Goal: Register for event/course

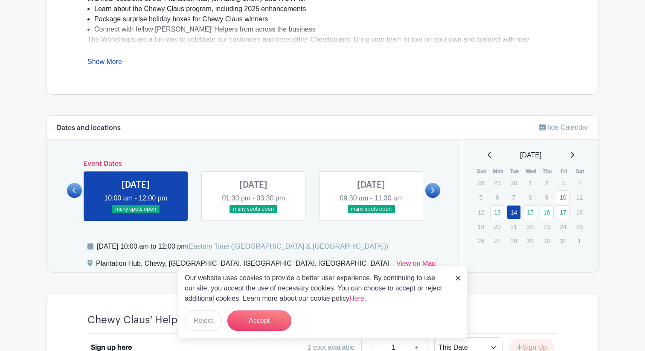
scroll to position [362, 0]
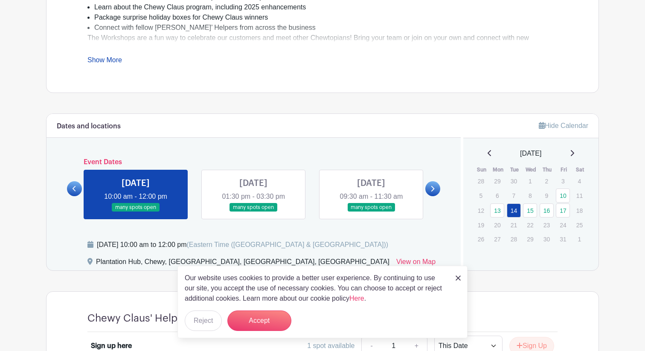
click at [460, 279] on img at bounding box center [457, 277] width 5 height 5
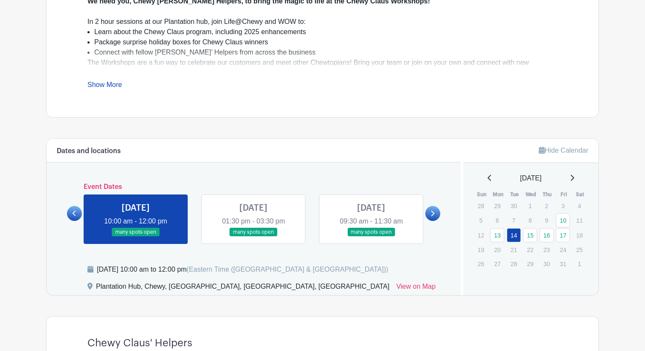
scroll to position [338, 0]
click at [434, 211] on icon at bounding box center [432, 213] width 4 height 6
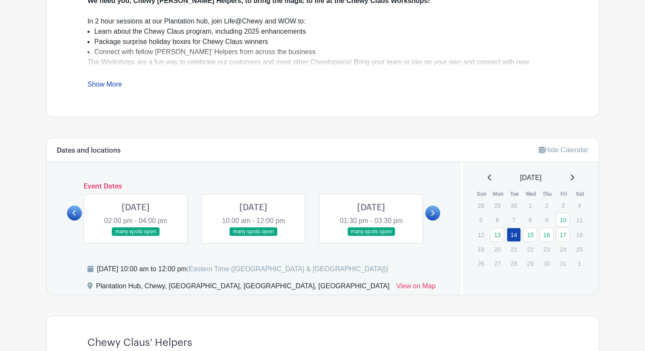
click at [431, 212] on icon at bounding box center [432, 213] width 4 height 6
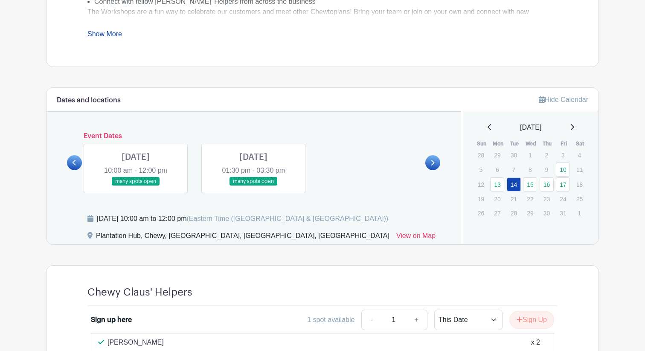
scroll to position [385, 0]
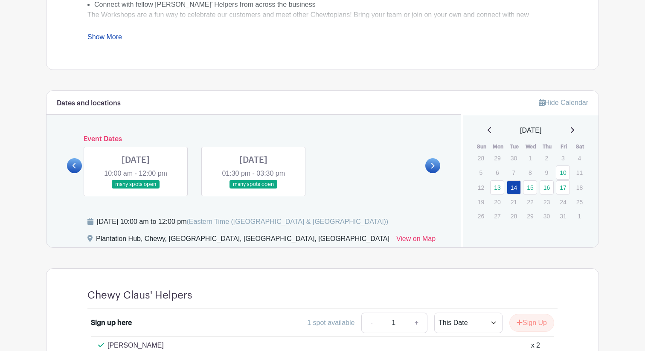
click at [73, 167] on icon at bounding box center [74, 165] width 4 height 6
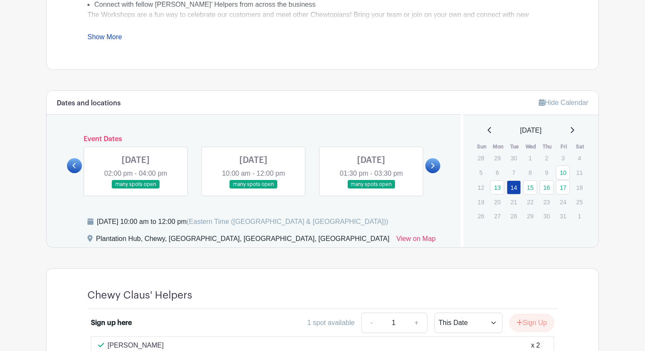
click at [73, 167] on icon at bounding box center [74, 165] width 4 height 6
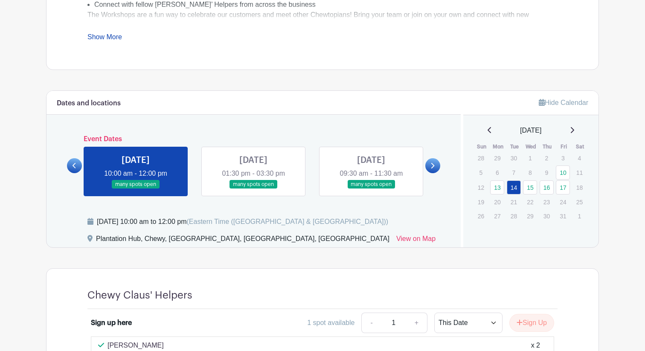
click at [436, 163] on link at bounding box center [432, 165] width 15 height 15
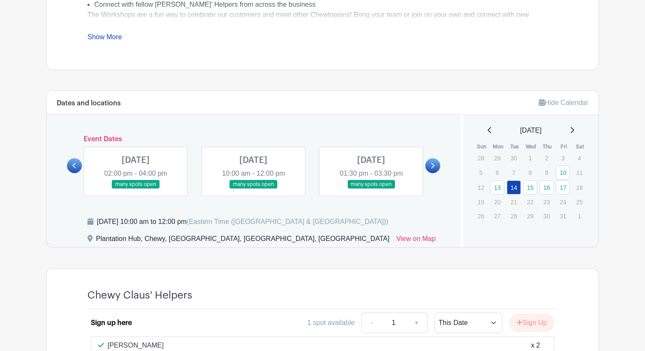
click at [80, 161] on link at bounding box center [74, 165] width 15 height 15
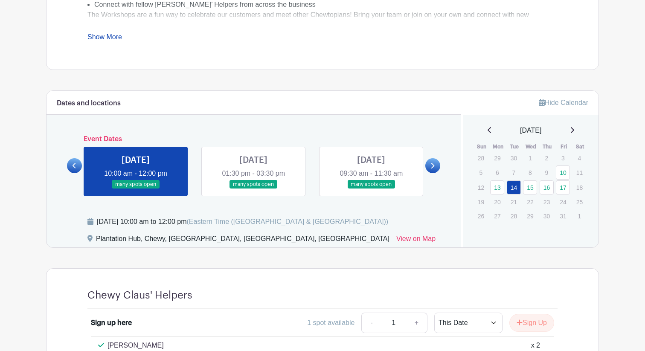
click at [431, 164] on icon at bounding box center [432, 165] width 4 height 6
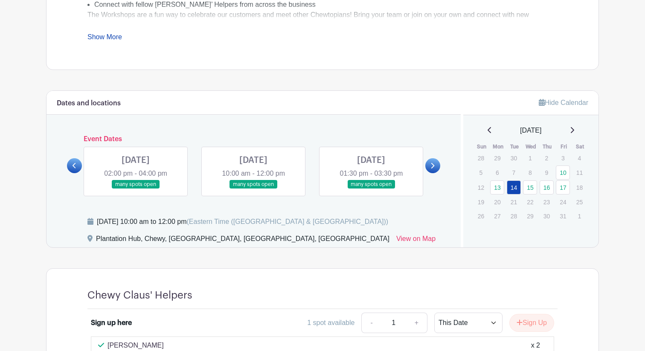
click at [78, 165] on link at bounding box center [74, 165] width 15 height 15
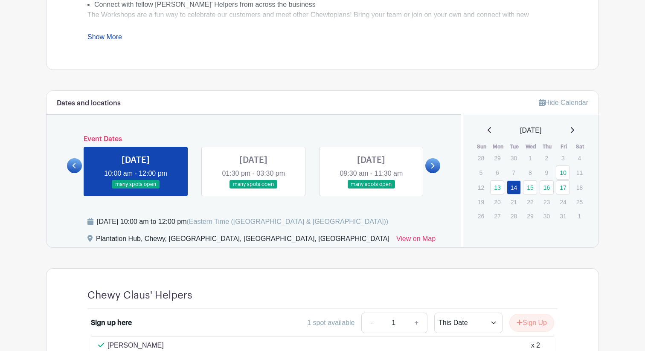
click at [427, 166] on link at bounding box center [432, 165] width 15 height 15
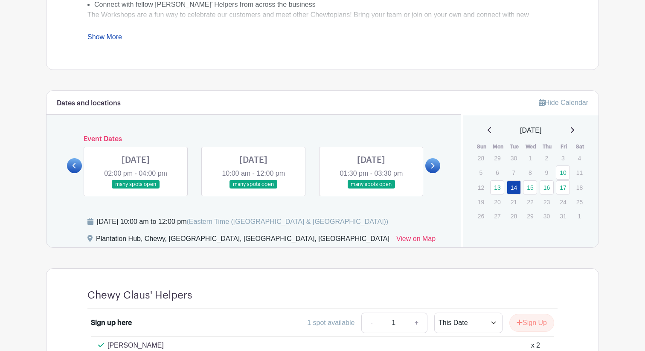
click at [136, 189] on link at bounding box center [136, 189] width 0 height 0
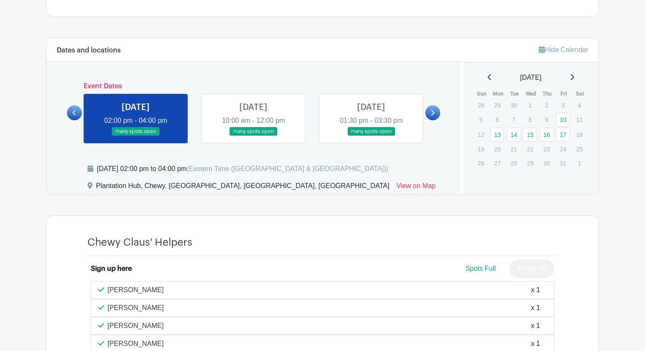
scroll to position [440, 0]
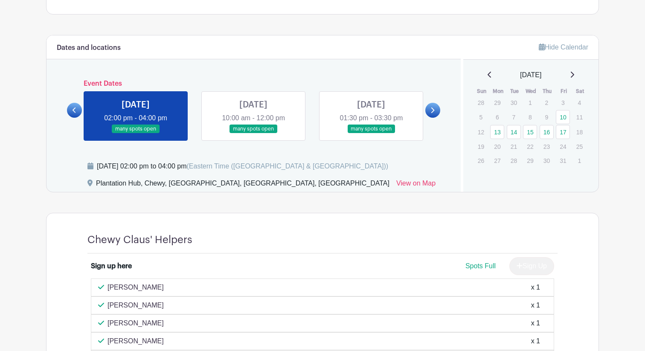
click at [253, 133] on link at bounding box center [253, 133] width 0 height 0
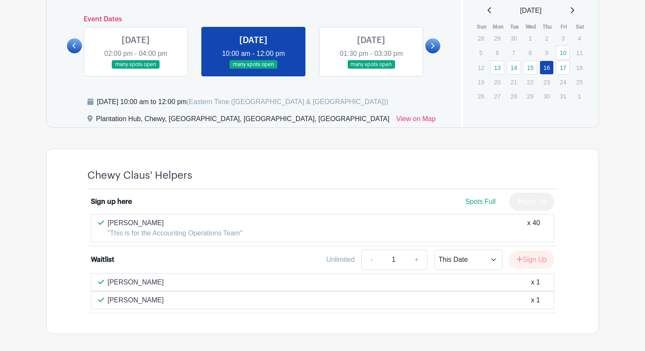
scroll to position [502, 0]
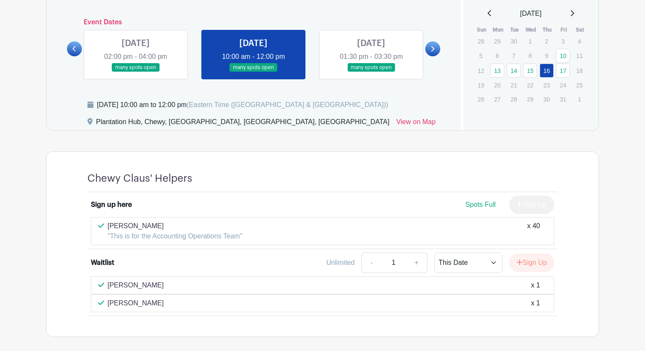
click at [371, 72] on link at bounding box center [371, 72] width 0 height 0
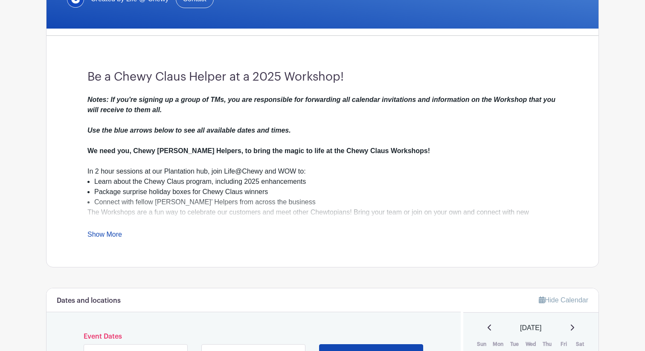
scroll to position [391, 0]
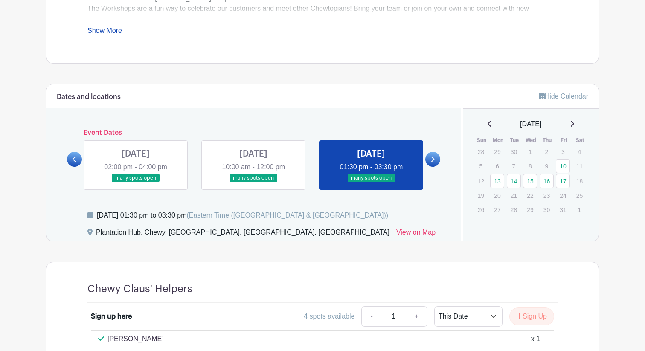
click at [72, 159] on icon at bounding box center [74, 159] width 4 height 6
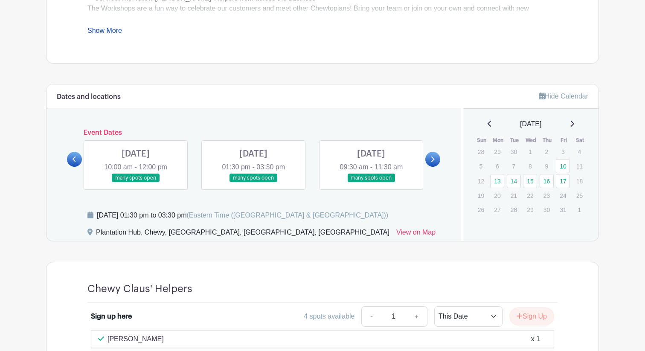
click at [433, 161] on icon at bounding box center [432, 159] width 4 height 6
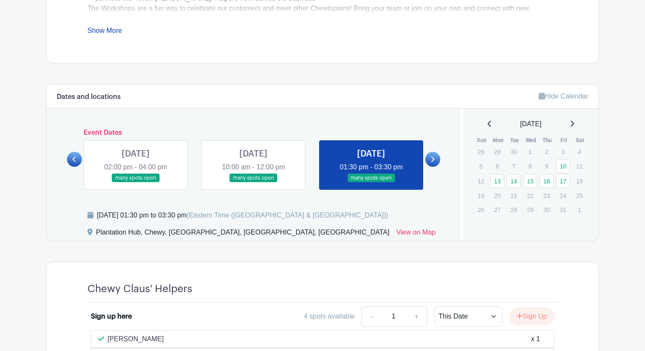
click at [136, 182] on link at bounding box center [136, 182] width 0 height 0
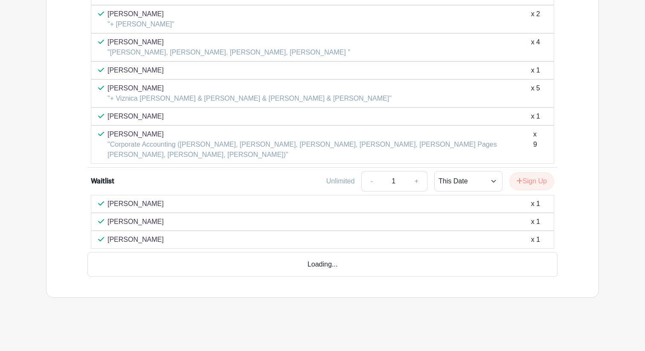
scroll to position [914, 0]
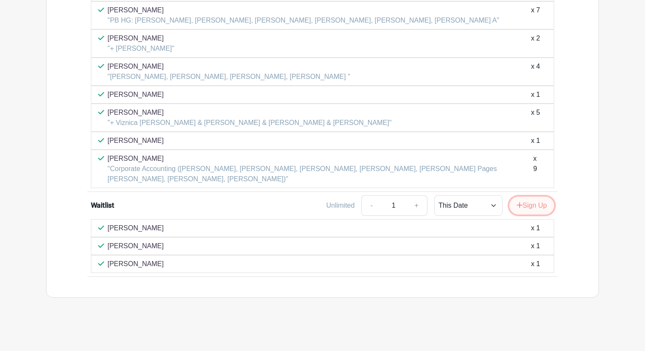
click at [526, 208] on button "Sign Up" at bounding box center [531, 206] width 45 height 18
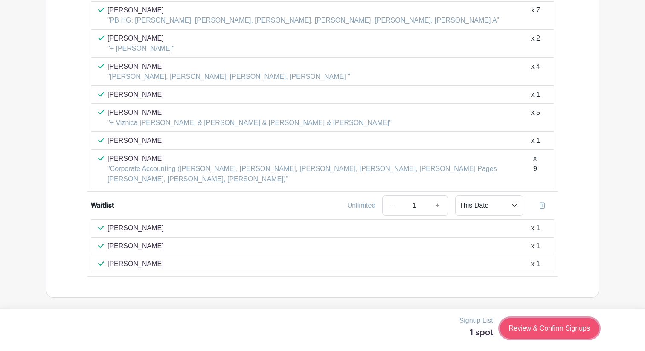
click at [508, 326] on link "Review & Confirm Signups" at bounding box center [549, 328] width 99 height 20
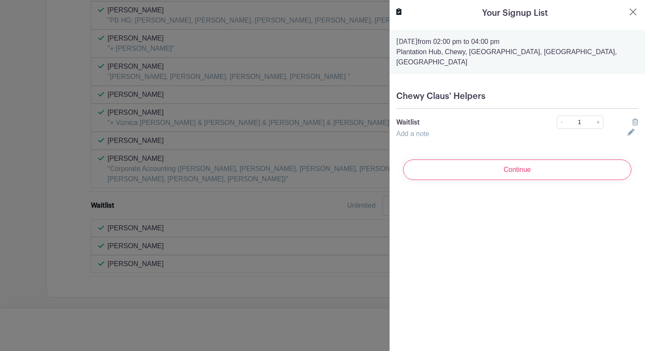
click at [635, 119] on icon at bounding box center [635, 122] width 6 height 7
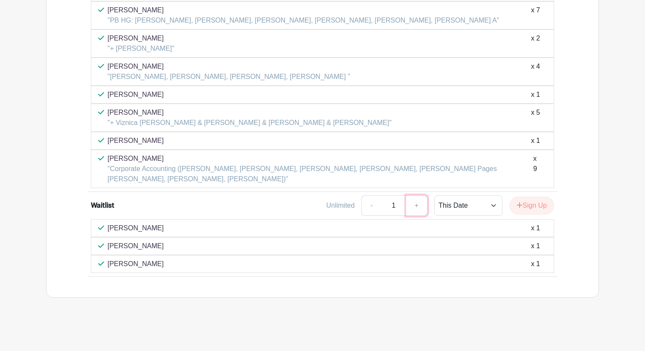
click at [412, 206] on link "+" at bounding box center [416, 205] width 21 height 20
type input "3"
click at [526, 209] on button "Sign Up" at bounding box center [531, 206] width 45 height 18
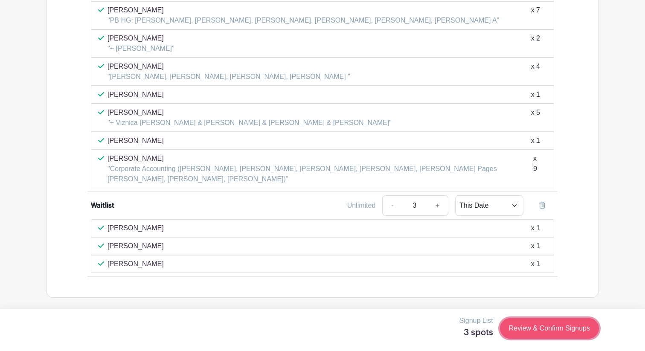
click at [510, 326] on link "Review & Confirm Signups" at bounding box center [549, 328] width 99 height 20
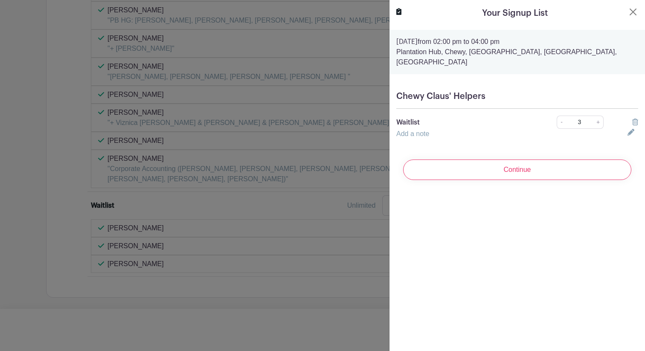
click at [414, 130] on link "Add a note" at bounding box center [412, 133] width 33 height 7
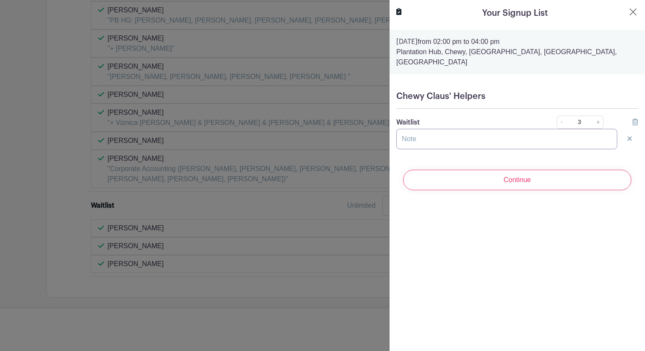
click at [411, 130] on input "text" at bounding box center [506, 139] width 221 height 20
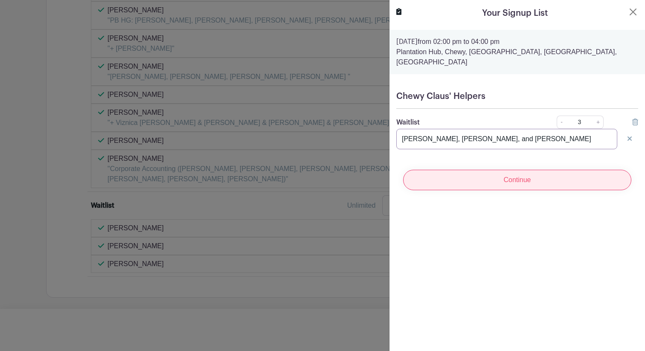
type input "[PERSON_NAME], [PERSON_NAME], and [PERSON_NAME]"
click at [434, 170] on input "Continue" at bounding box center [517, 180] width 228 height 20
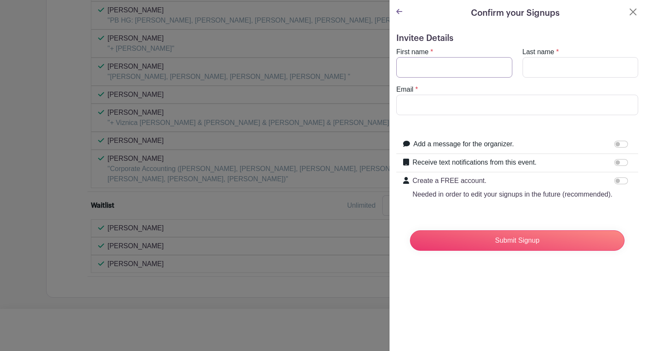
click at [471, 69] on input "First name" at bounding box center [454, 67] width 116 height 20
type input "[PERSON_NAME]"
type input "k"
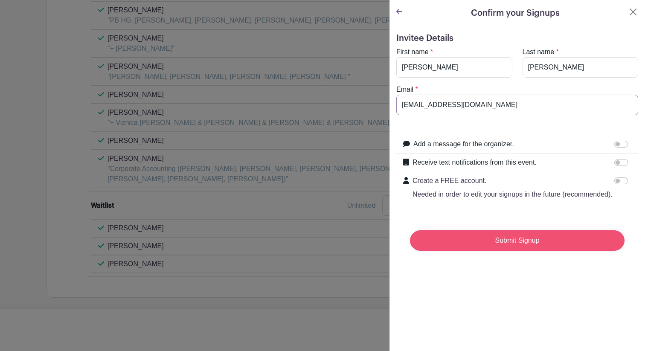
type input "[EMAIL_ADDRESS][DOMAIN_NAME]"
click at [500, 239] on input "Submit Signup" at bounding box center [517, 240] width 214 height 20
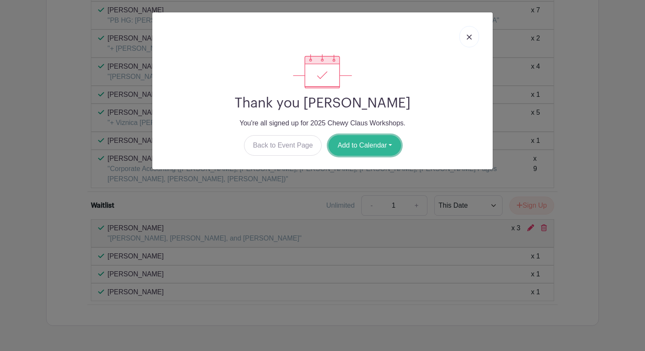
click at [373, 135] on button "Add to Calendar" at bounding box center [364, 145] width 72 height 20
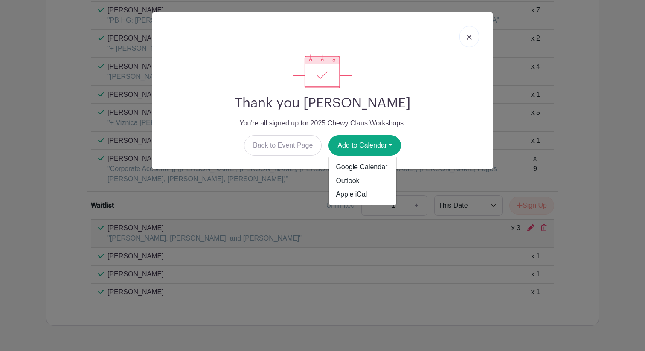
click at [425, 133] on div "Thank you [PERSON_NAME] You're all signed up for [STREET_ADDRESS] Workshops. Ba…" at bounding box center [322, 104] width 327 height 101
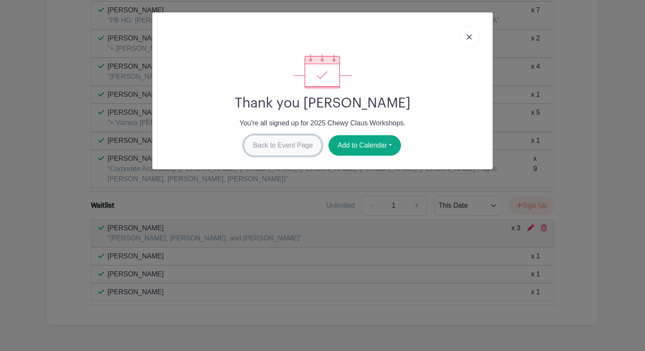
click at [291, 153] on link "Back to Event Page" at bounding box center [283, 145] width 78 height 20
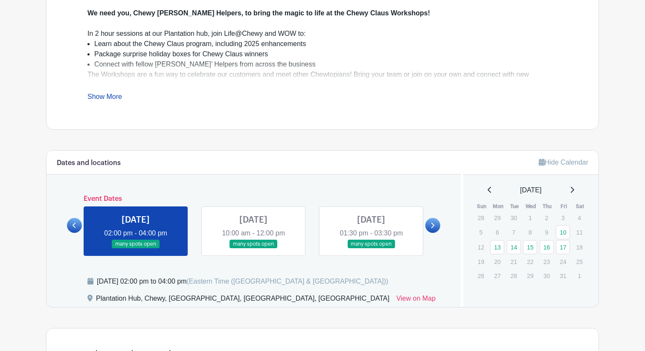
scroll to position [326, 0]
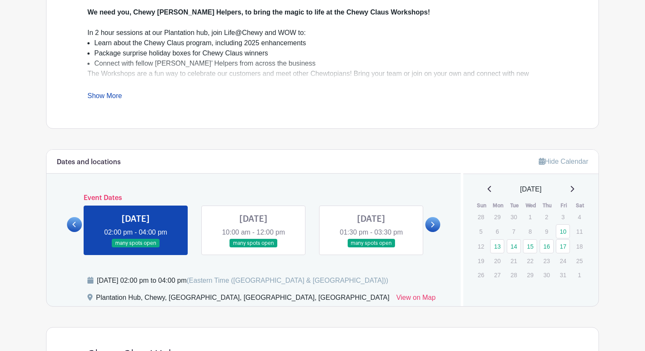
click at [371, 248] on link at bounding box center [371, 248] width 0 height 0
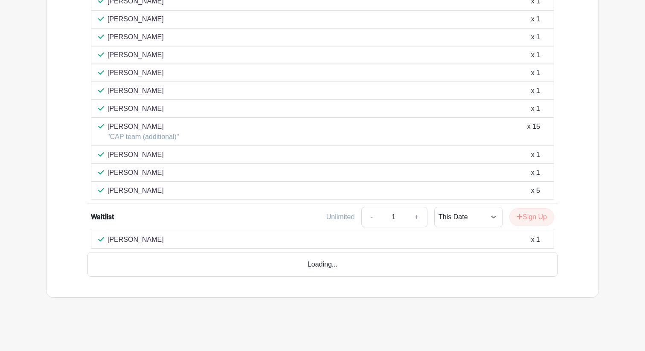
scroll to position [751, 0]
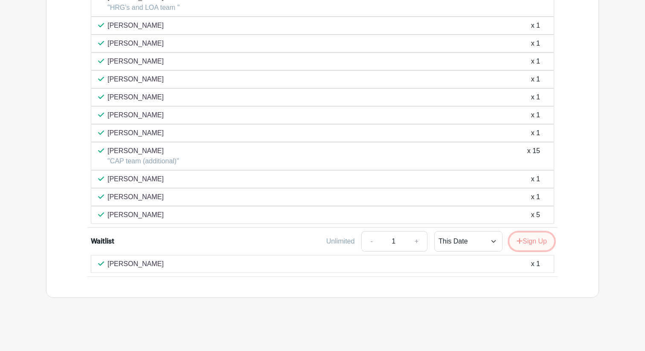
click at [538, 242] on button "Sign Up" at bounding box center [531, 241] width 45 height 18
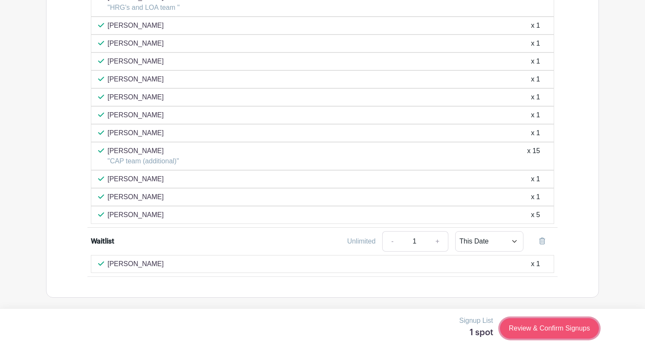
click at [510, 331] on link "Review & Confirm Signups" at bounding box center [549, 328] width 99 height 20
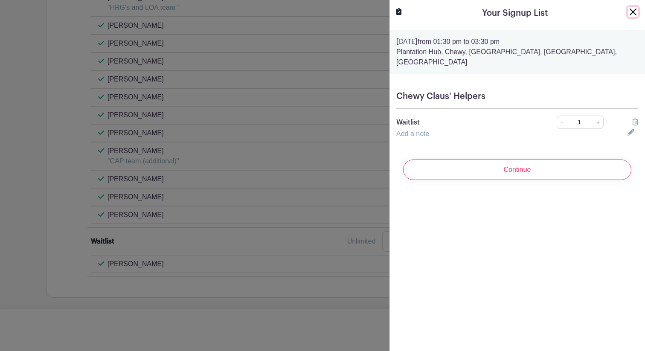
click at [631, 7] on button "Close" at bounding box center [633, 12] width 10 height 10
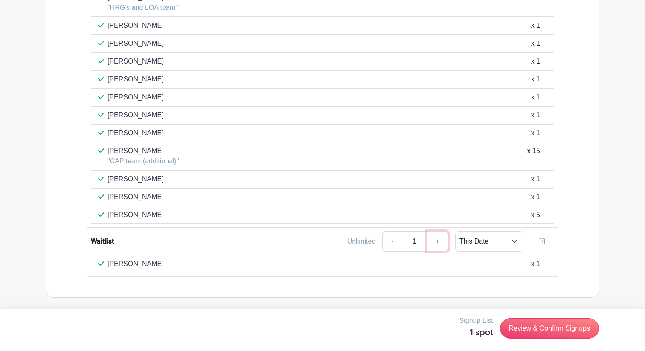
click at [440, 240] on link "+" at bounding box center [437, 241] width 21 height 20
type input "2"
click at [437, 241] on link "+" at bounding box center [437, 241] width 21 height 20
type input "3"
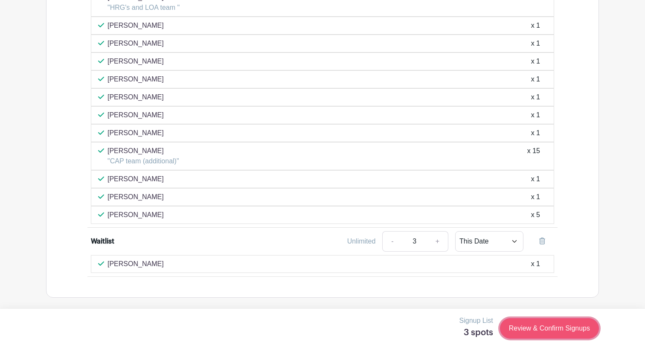
click at [541, 329] on link "Review & Confirm Signups" at bounding box center [549, 328] width 99 height 20
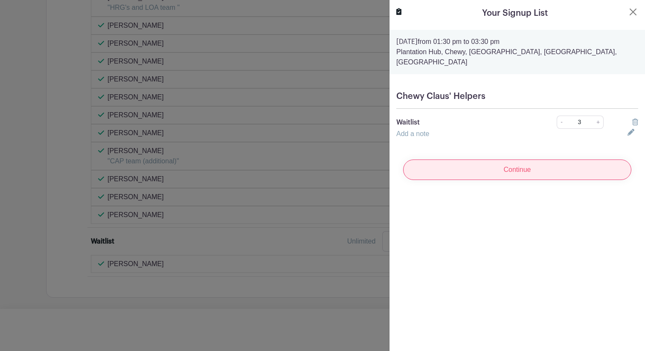
click at [466, 164] on input "Continue" at bounding box center [517, 169] width 228 height 20
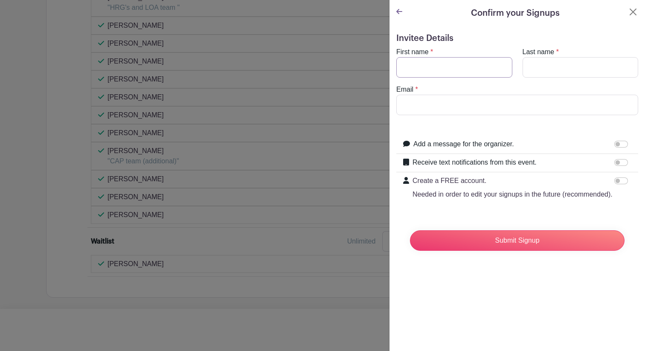
click at [428, 64] on input "First name" at bounding box center [454, 67] width 116 height 20
type input "[PERSON_NAME]"
type input "[EMAIL_ADDRESS][DOMAIN_NAME]"
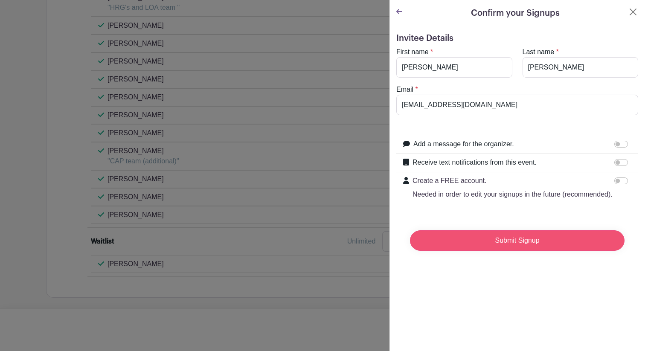
click at [474, 241] on input "Submit Signup" at bounding box center [517, 240] width 214 height 20
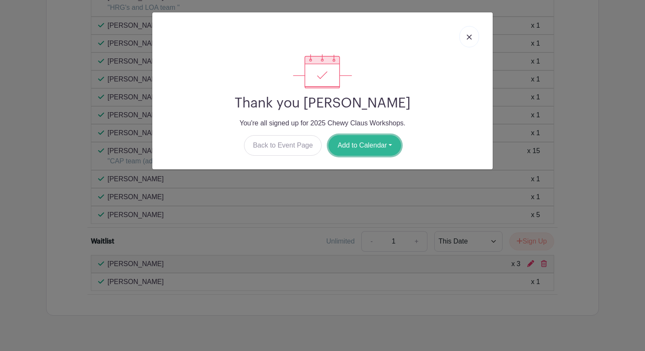
click at [364, 135] on button "Add to Calendar" at bounding box center [364, 145] width 72 height 20
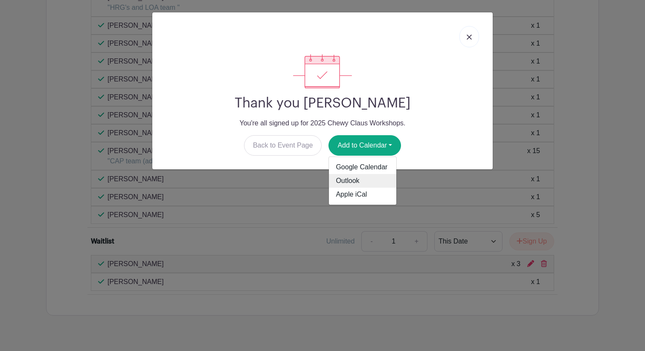
click at [359, 182] on link "Outlook" at bounding box center [362, 181] width 67 height 14
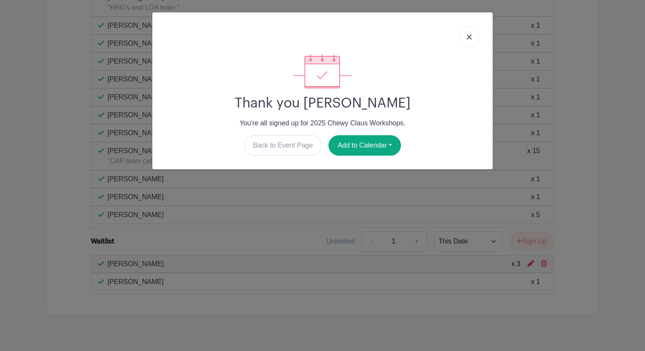
click at [420, 67] on div at bounding box center [322, 71] width 327 height 34
click at [471, 39] on img at bounding box center [468, 37] width 5 height 5
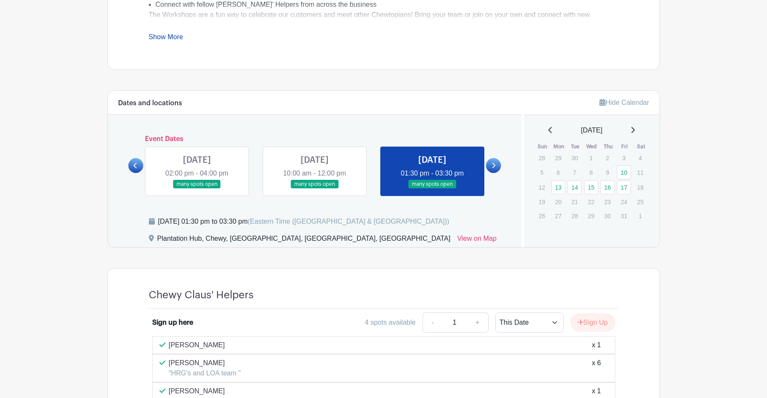
scroll to position [276, 0]
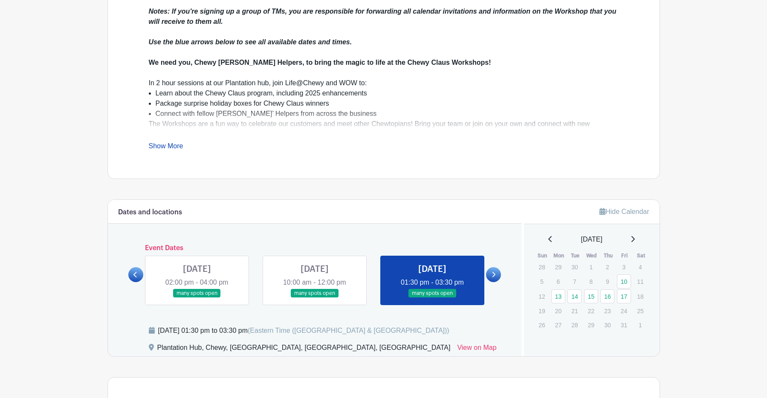
click at [197, 298] on link at bounding box center [197, 298] width 0 height 0
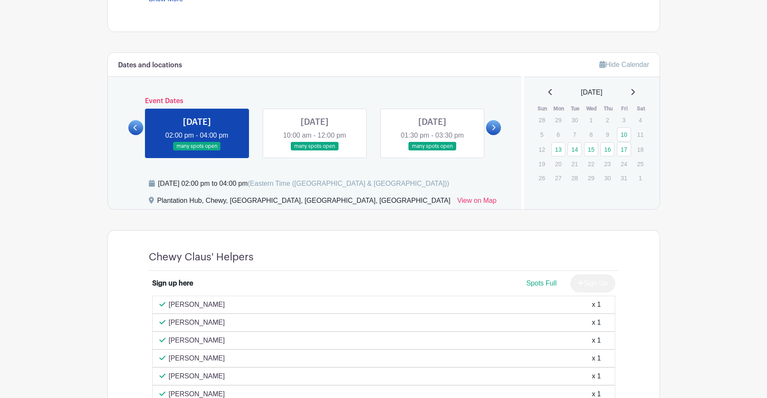
scroll to position [895, 0]
